Goal: Task Accomplishment & Management: Manage account settings

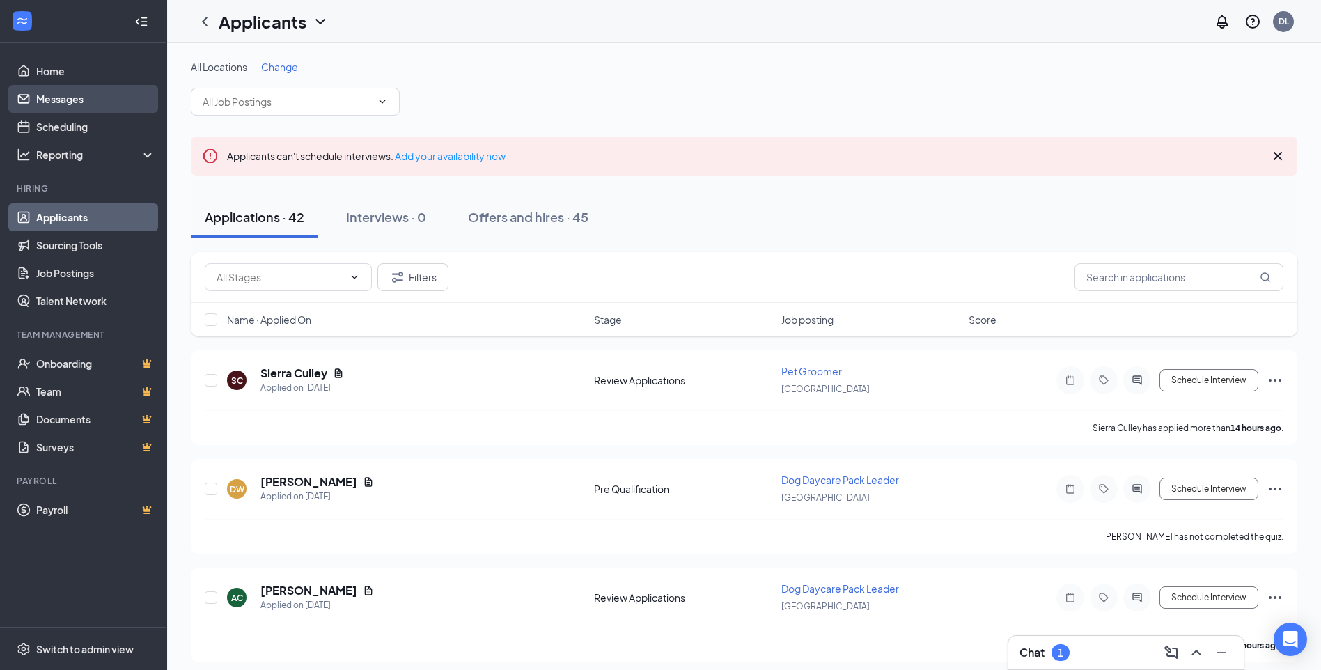
click at [76, 100] on link "Messages" at bounding box center [95, 99] width 119 height 28
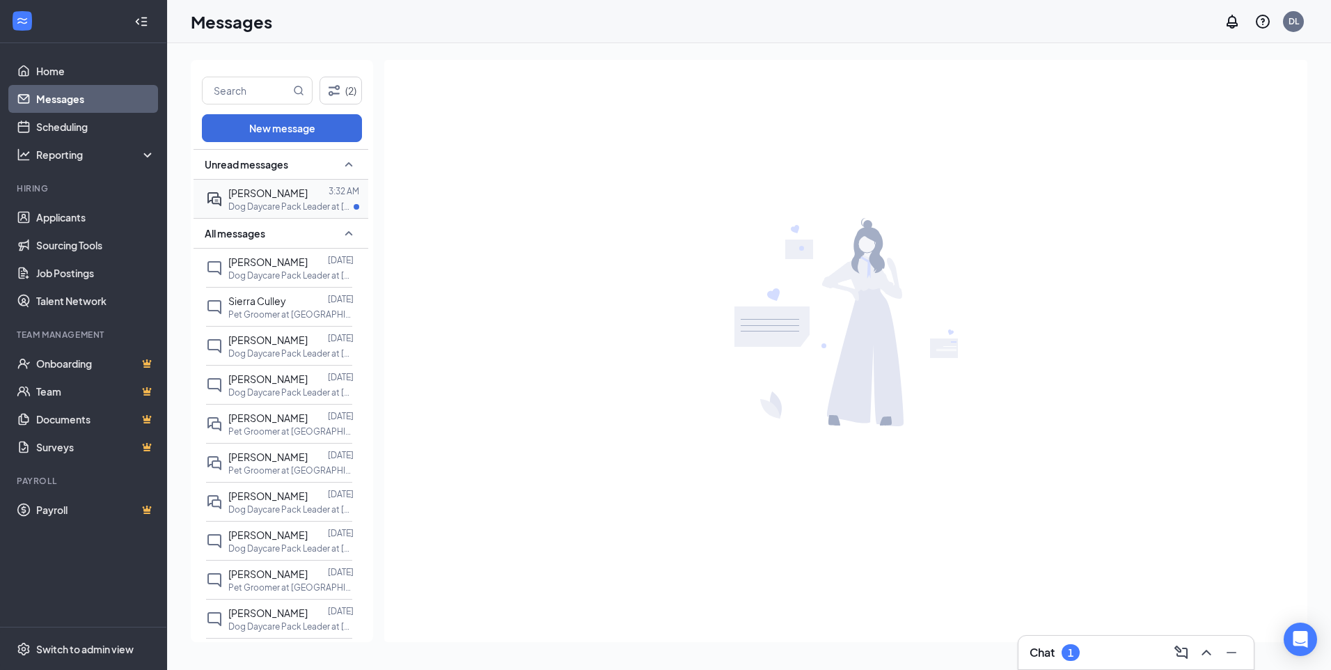
click at [279, 203] on p "Dog Daycare Pack Leader at [GEOGRAPHIC_DATA]" at bounding box center [290, 207] width 125 height 12
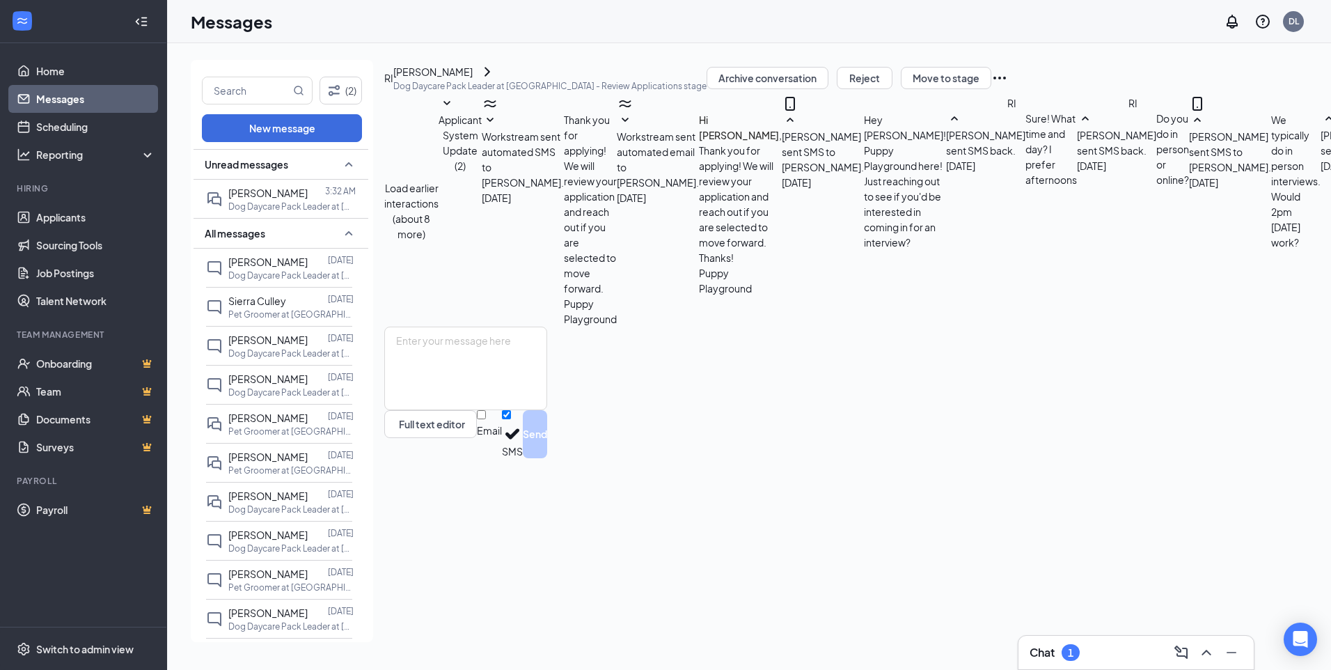
scroll to position [295, 0]
click at [246, 258] on span "[PERSON_NAME]" at bounding box center [267, 262] width 79 height 13
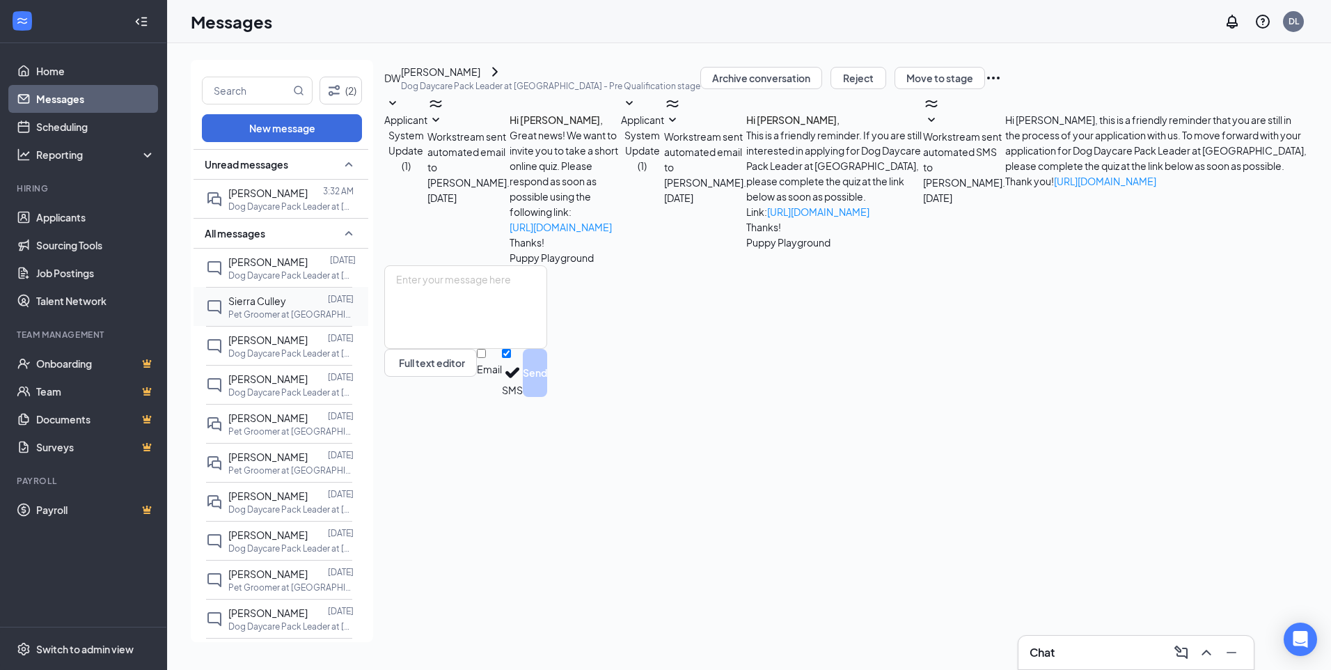
click at [291, 299] on div at bounding box center [307, 300] width 42 height 15
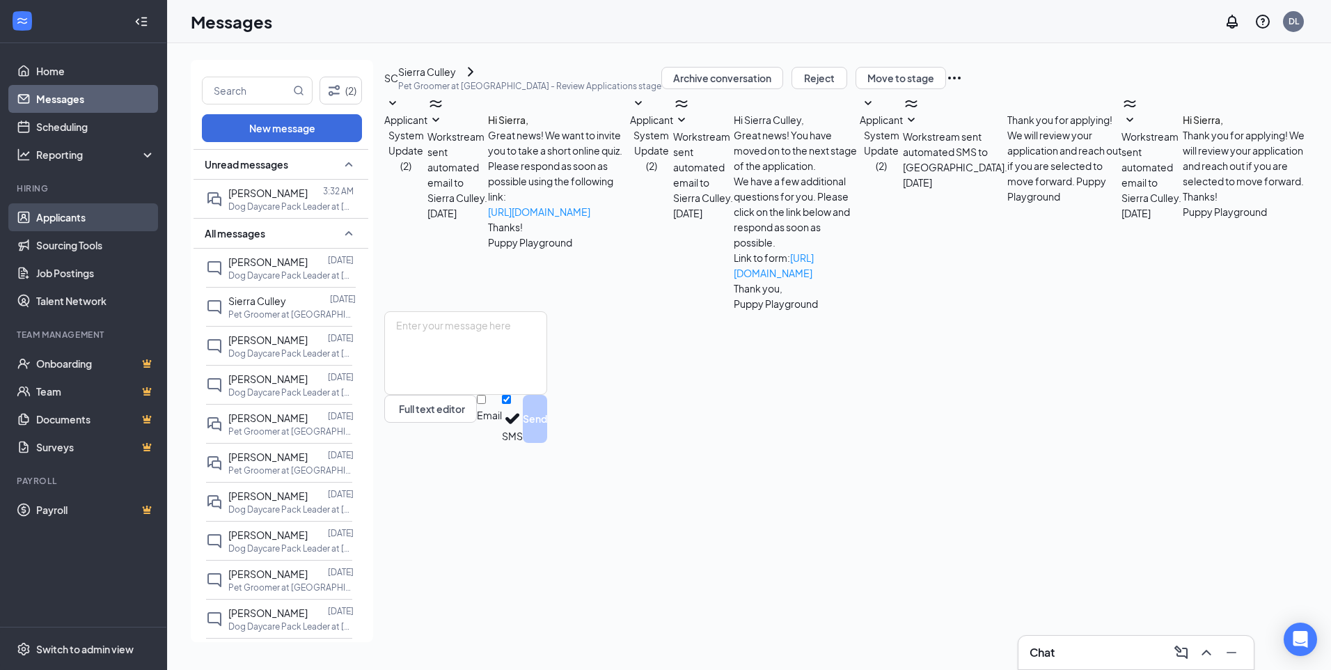
click at [59, 228] on link "Applicants" at bounding box center [95, 217] width 119 height 28
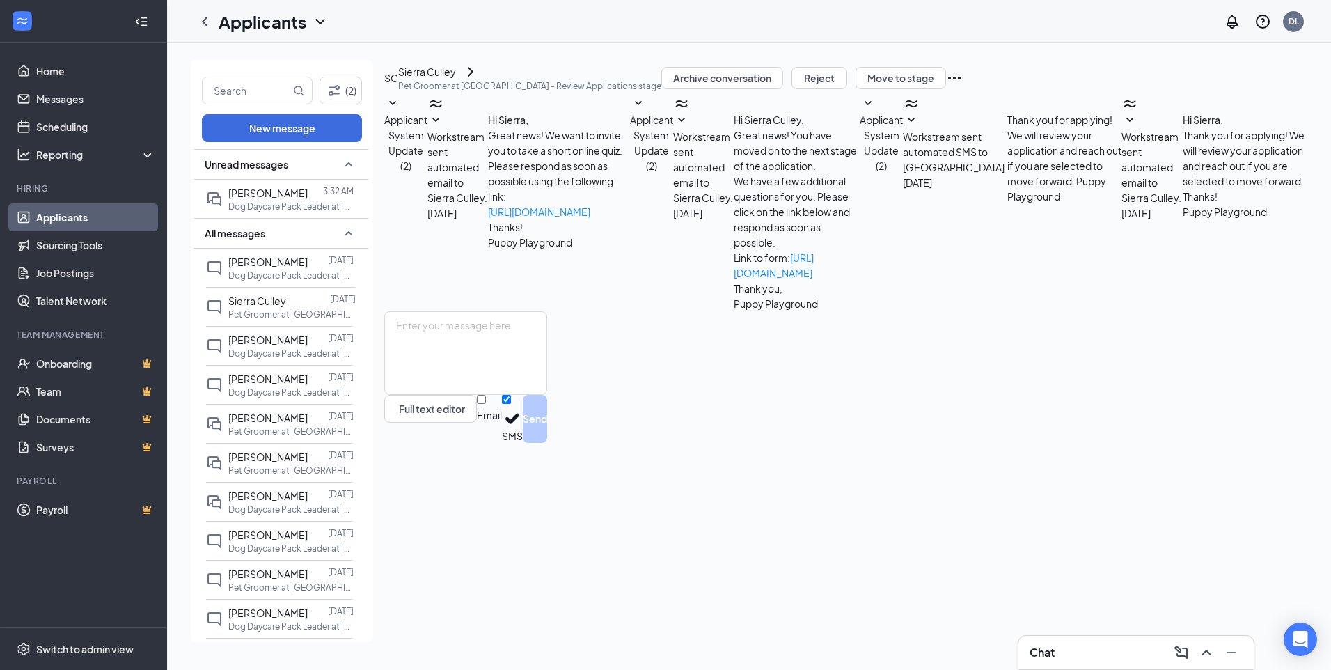
drag, startPoint x: 59, startPoint y: 228, endPoint x: 88, endPoint y: 214, distance: 31.8
click at [58, 228] on link "Applicants" at bounding box center [95, 217] width 119 height 28
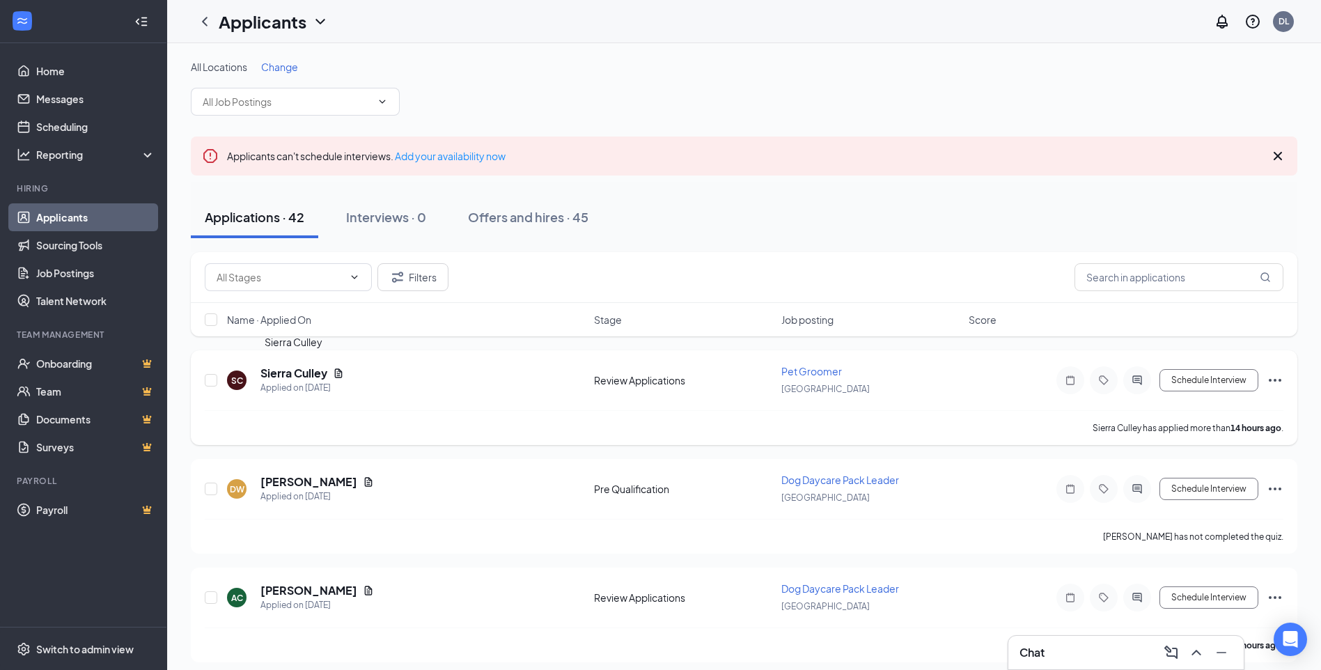
click at [284, 373] on h5 "Sierra Culley" at bounding box center [293, 373] width 67 height 15
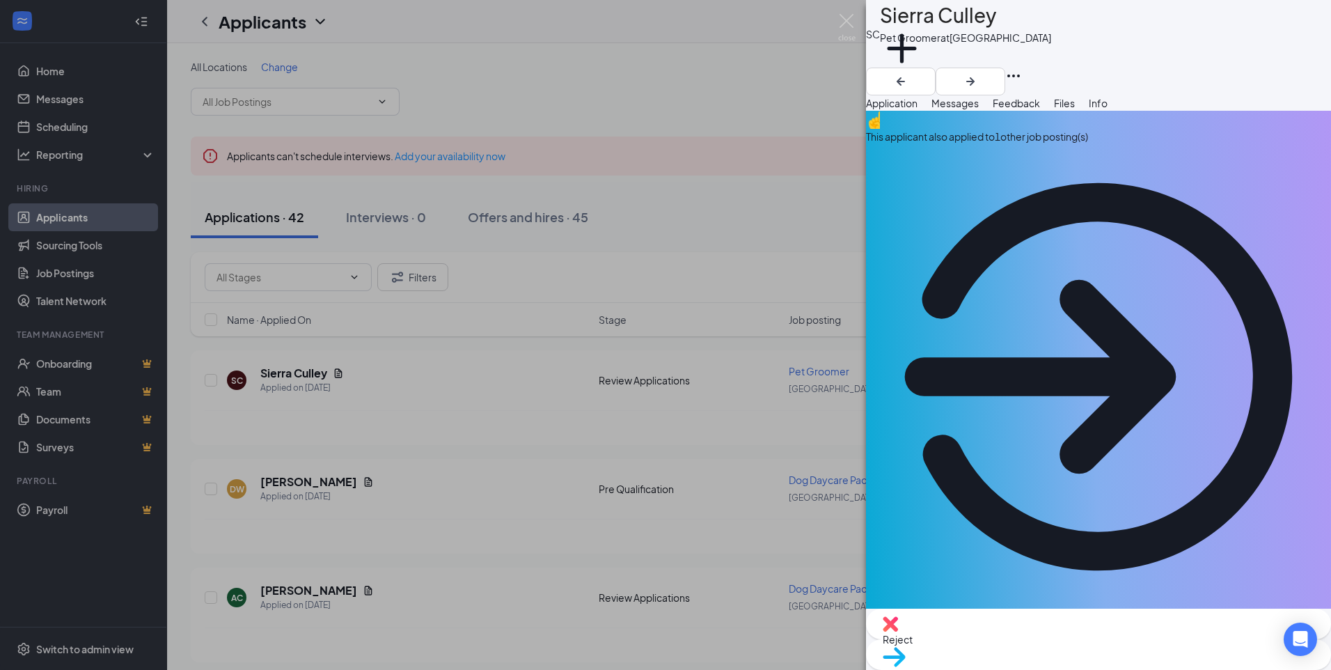
click at [1003, 144] on div "This applicant also applied to 1 other job posting(s)" at bounding box center [1098, 136] width 465 height 15
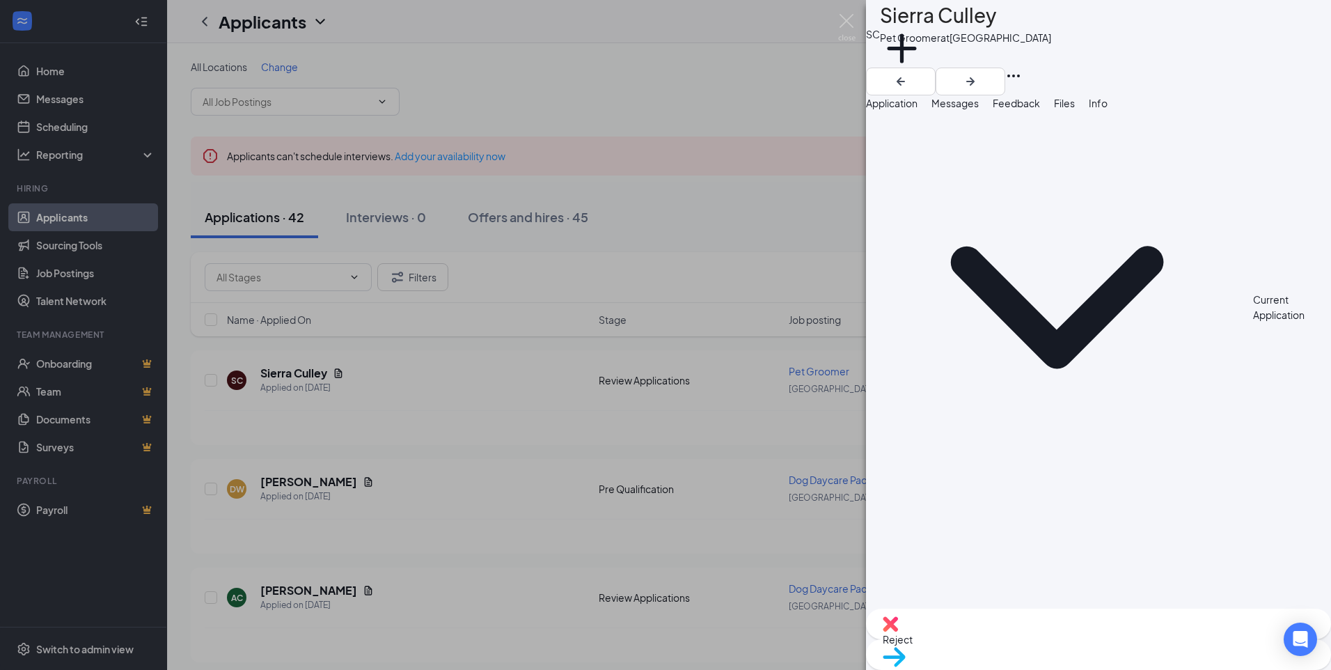
click at [918, 109] on span "Application" at bounding box center [892, 103] width 52 height 13
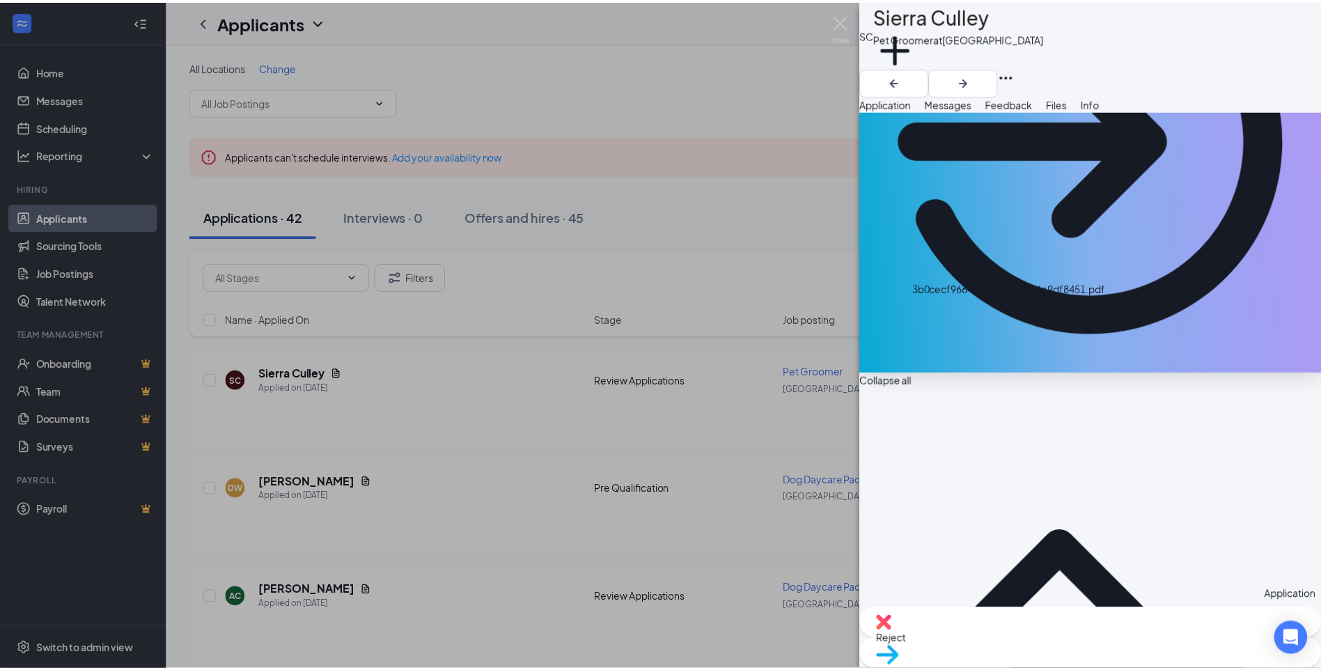
scroll to position [279, 0]
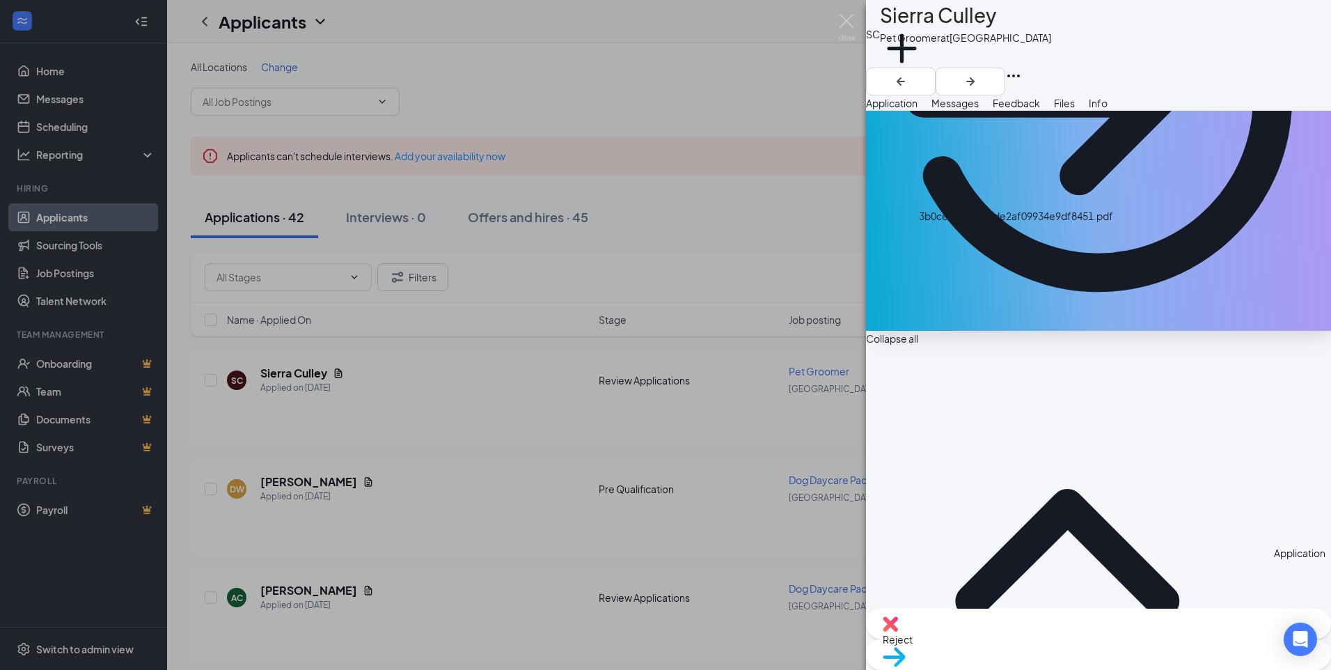
drag, startPoint x: 845, startPoint y: 24, endPoint x: 816, endPoint y: 2, distance: 36.8
click at [844, 24] on img at bounding box center [846, 27] width 17 height 27
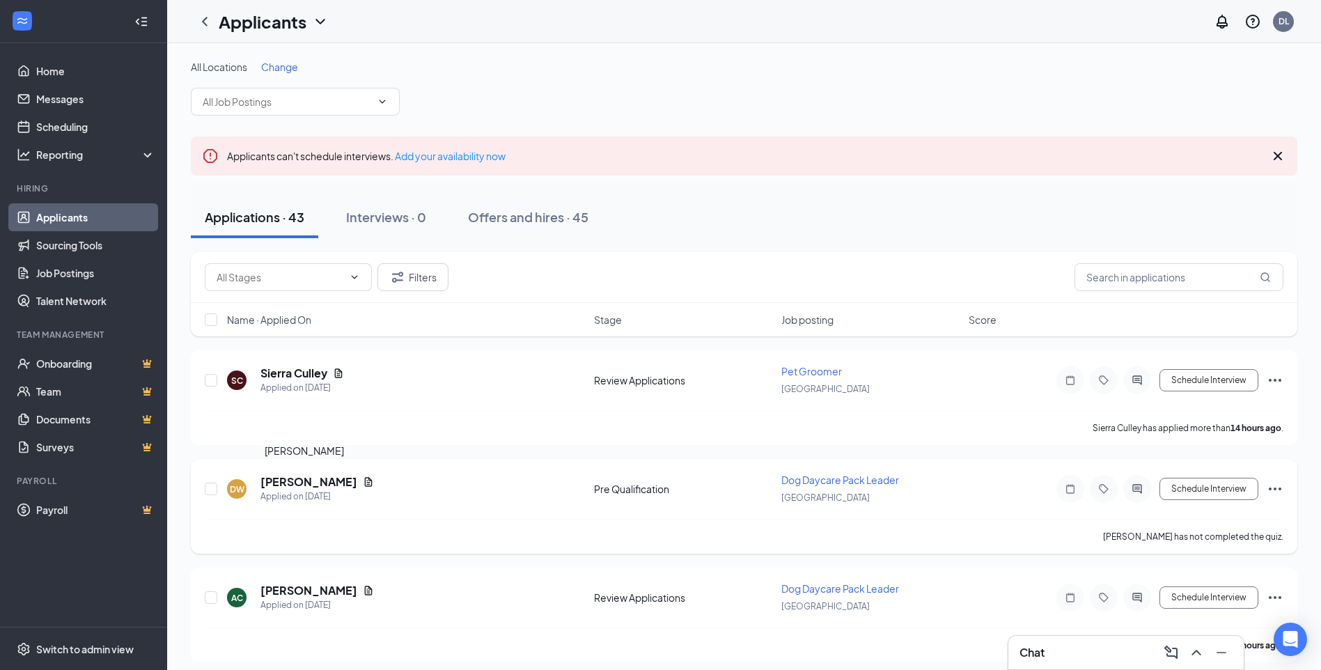
click at [307, 479] on h5 "[PERSON_NAME]" at bounding box center [308, 481] width 97 height 15
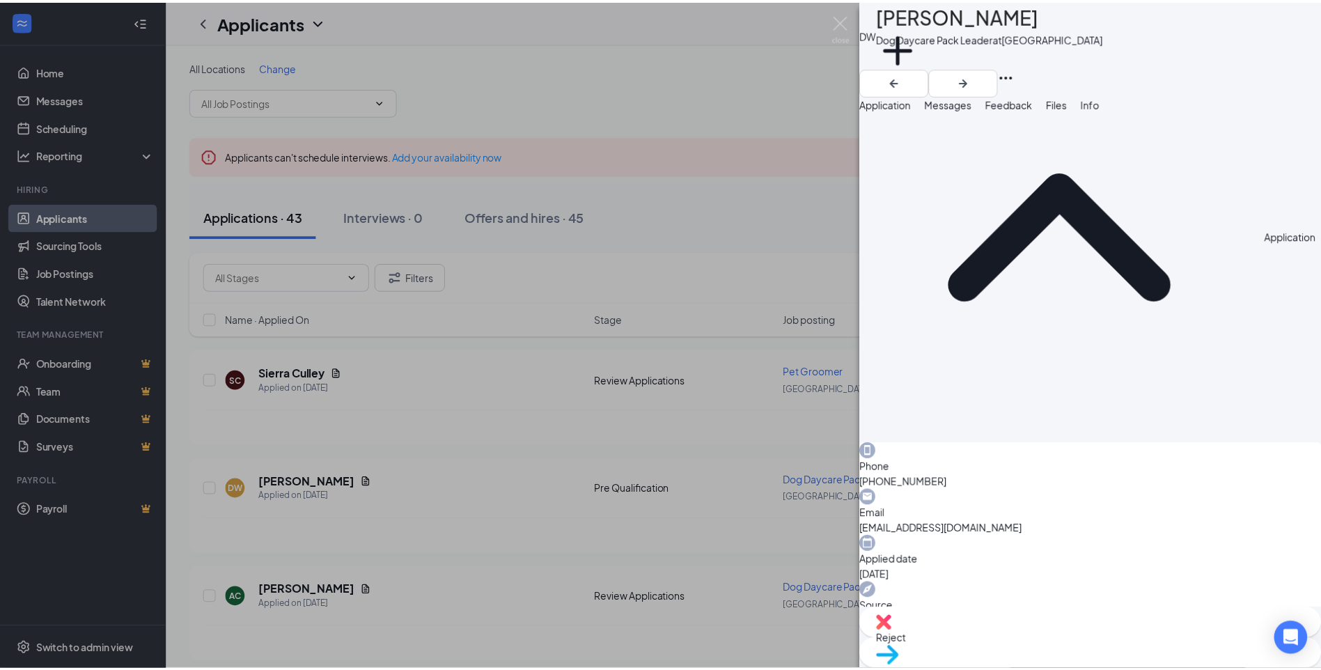
scroll to position [105, 0]
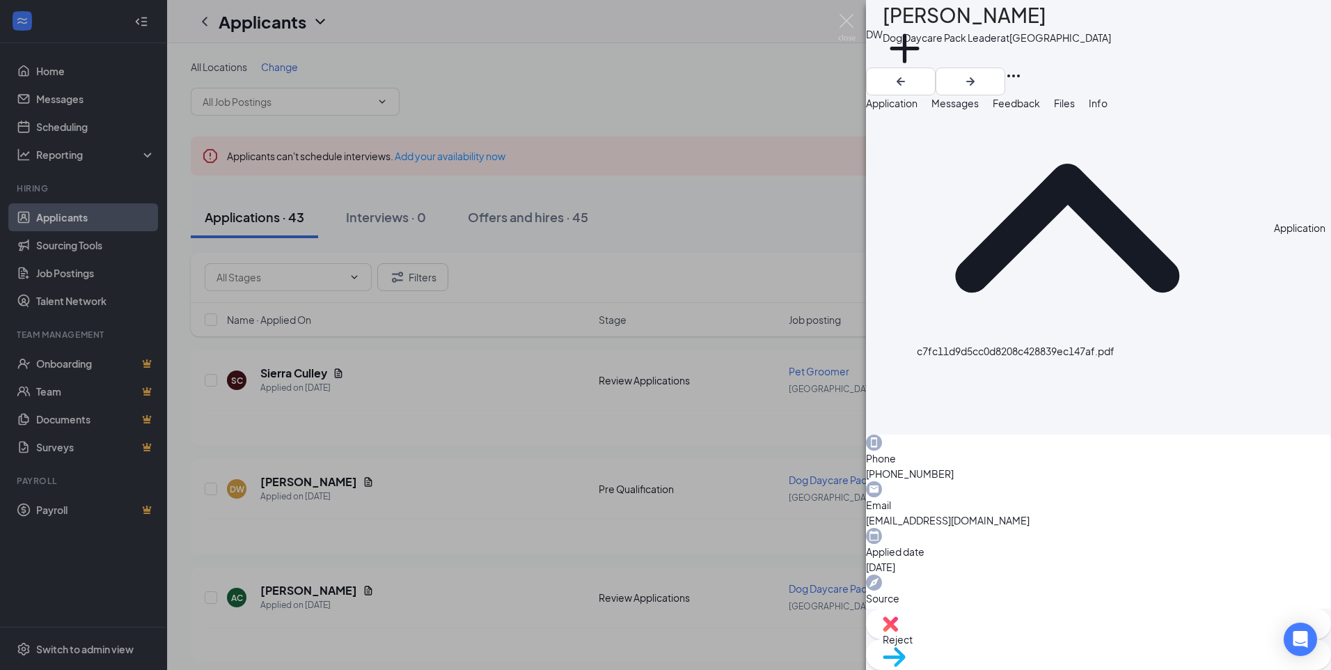
click at [847, 27] on img at bounding box center [846, 27] width 17 height 27
